Goal: Information Seeking & Learning: Learn about a topic

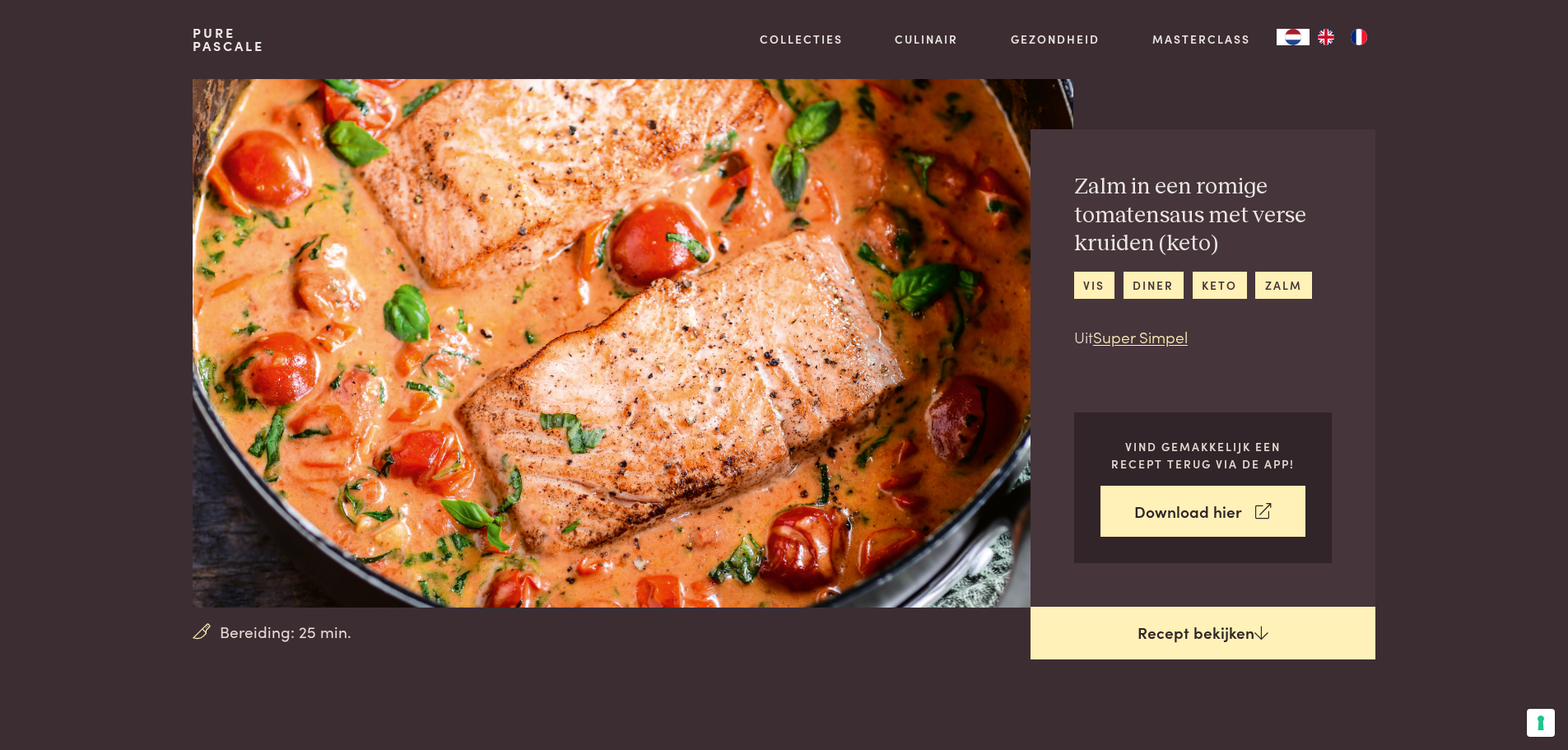
click at [1138, 628] on link "Recept bekijken" at bounding box center [1204, 632] width 345 height 53
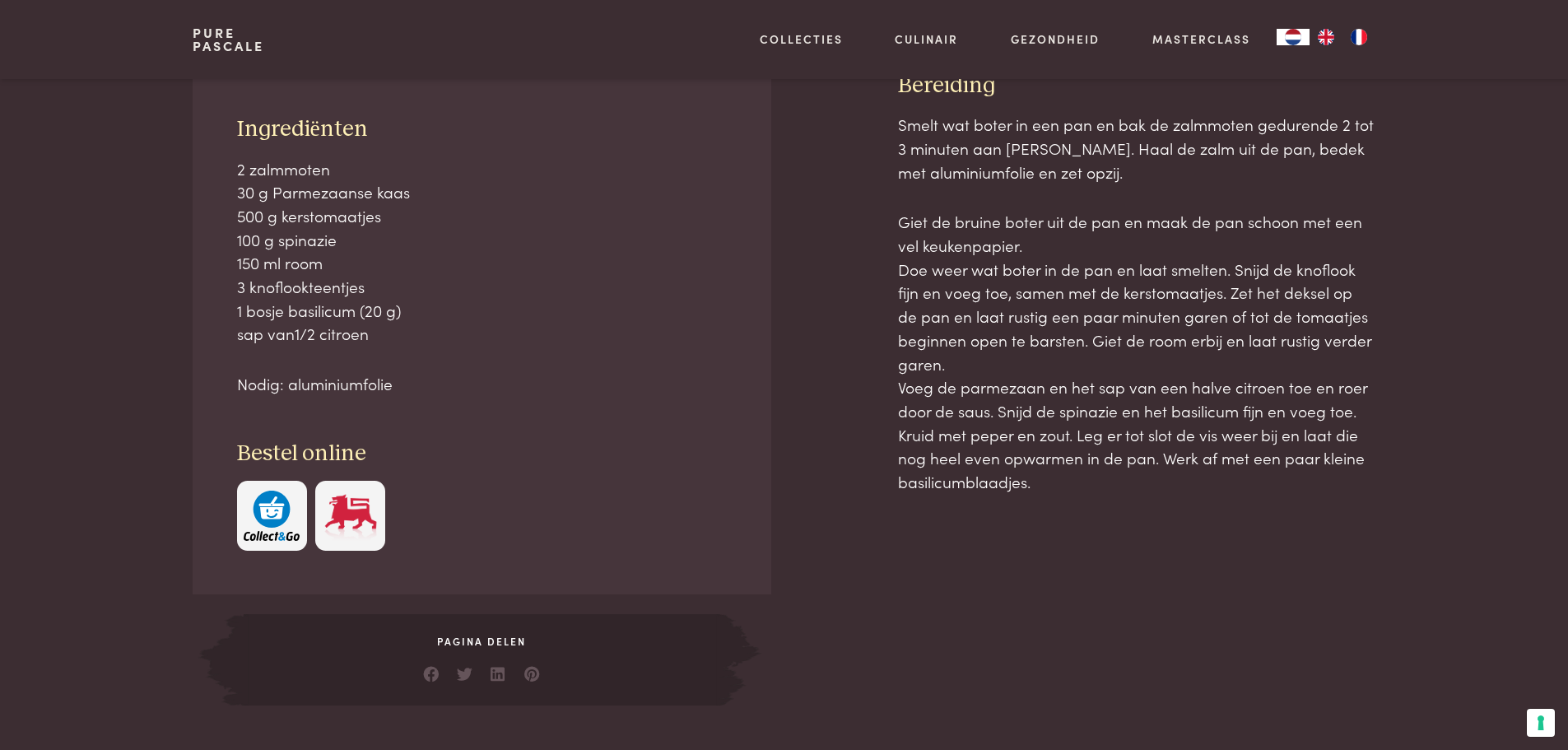
scroll to position [745, 0]
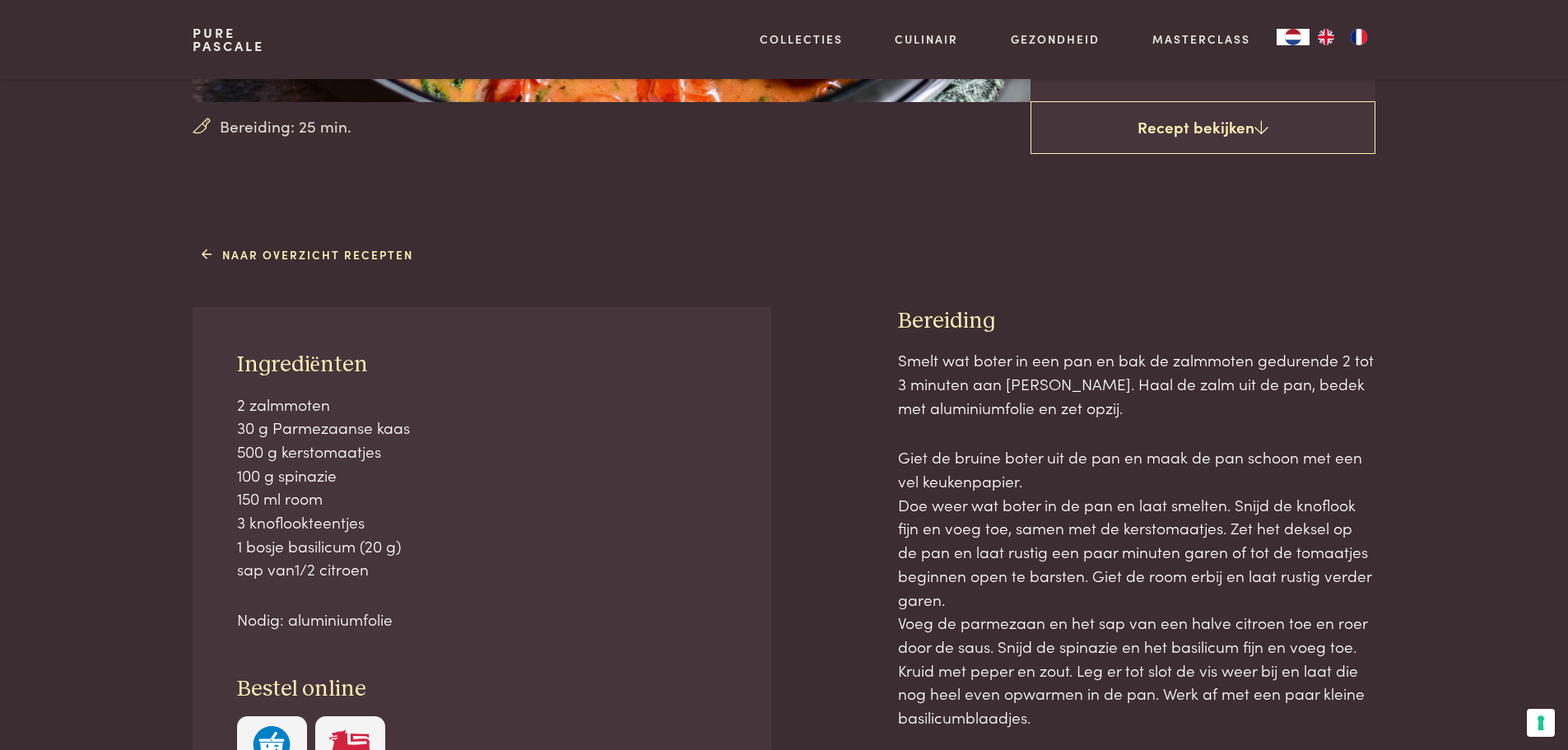
scroll to position [499, 0]
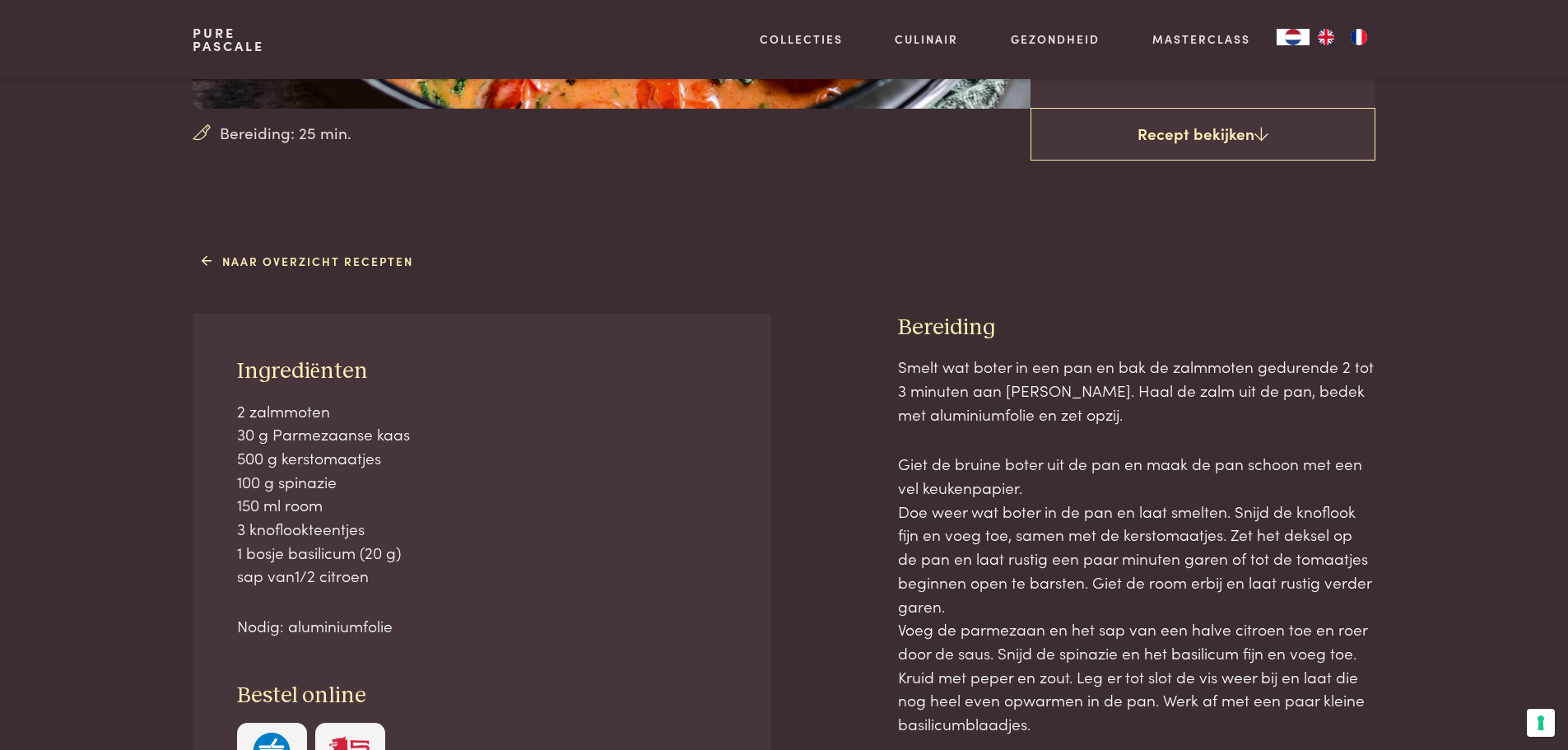
scroll to position [745, 0]
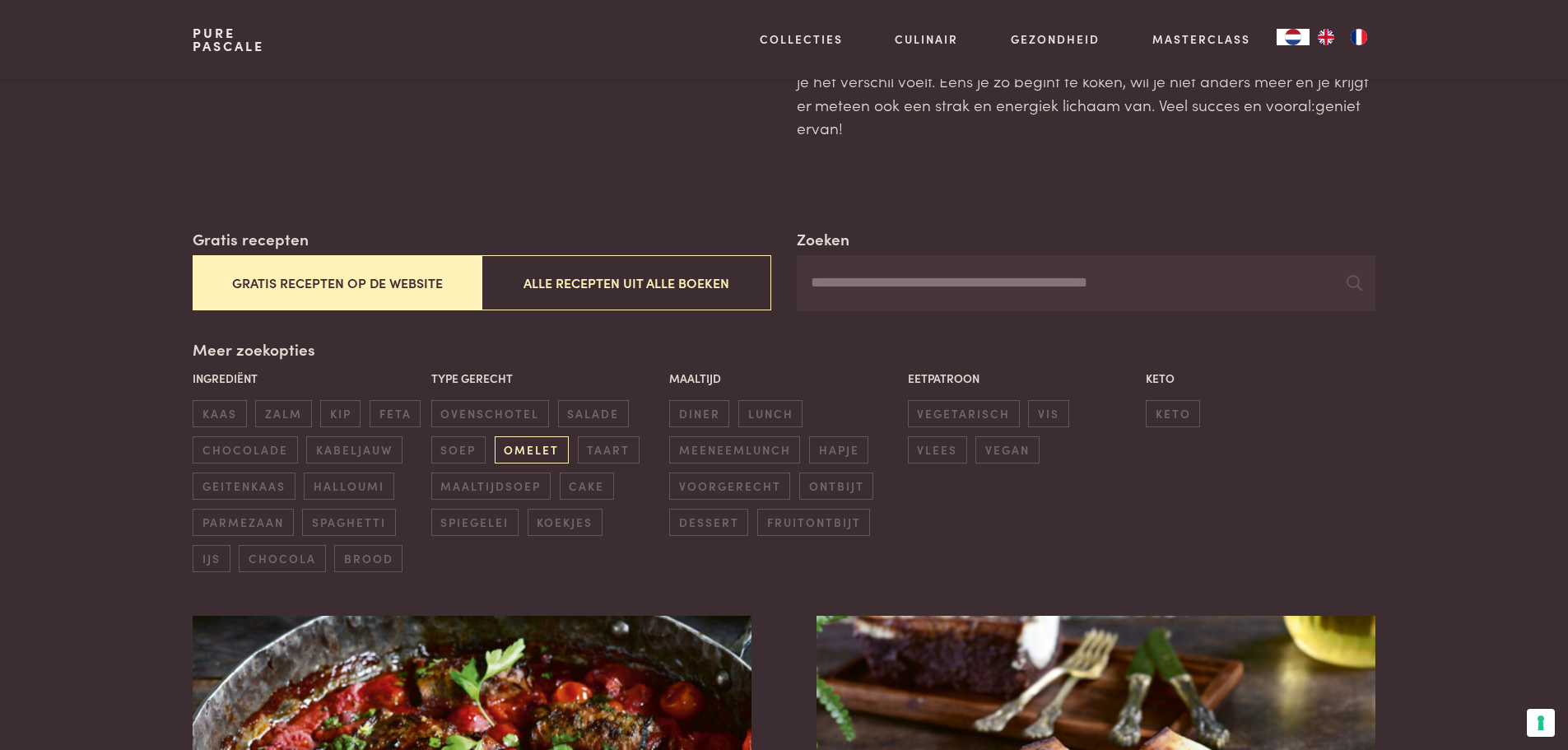
scroll to position [165, 0]
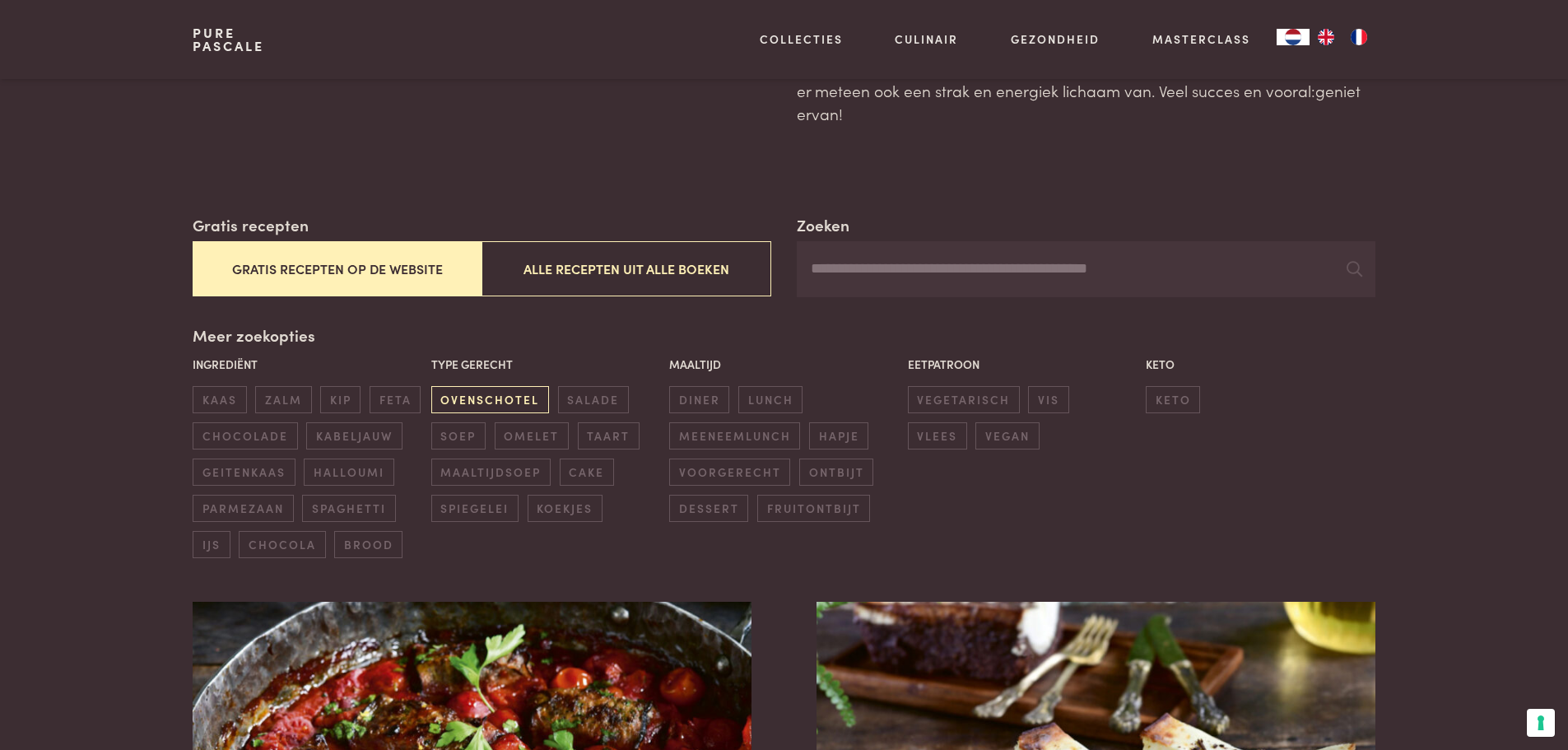
click at [466, 407] on span "ovenschotel" at bounding box center [490, 399] width 118 height 27
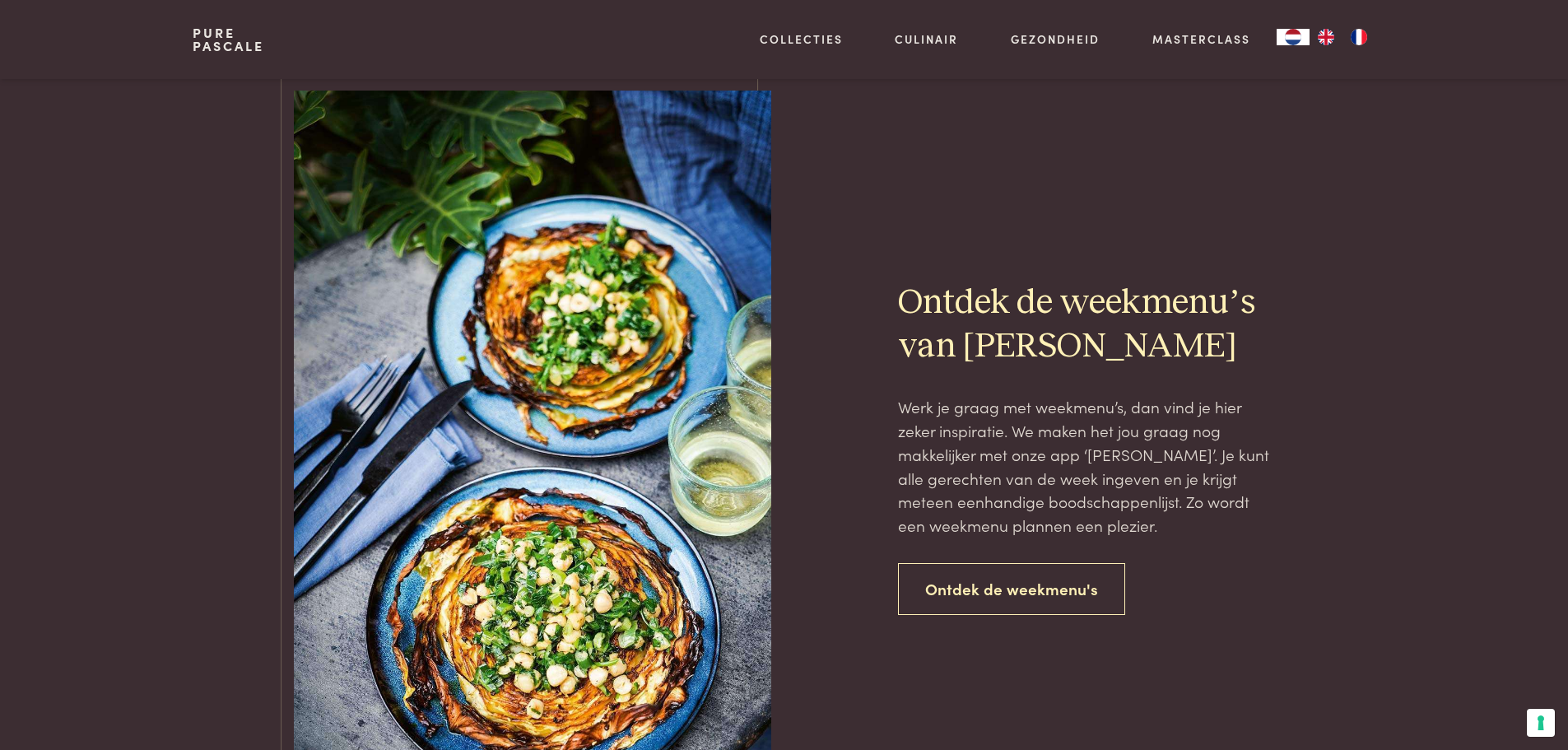
scroll to position [3011, 0]
